Goal: Information Seeking & Learning: Stay updated

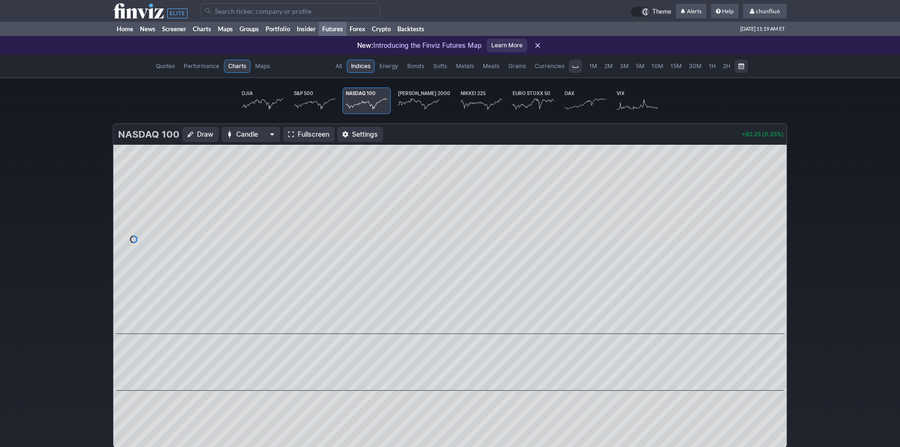
scroll to position [0, 59]
click at [125, 27] on link "Home" at bounding box center [124, 29] width 23 height 14
